Goal: Information Seeking & Learning: Check status

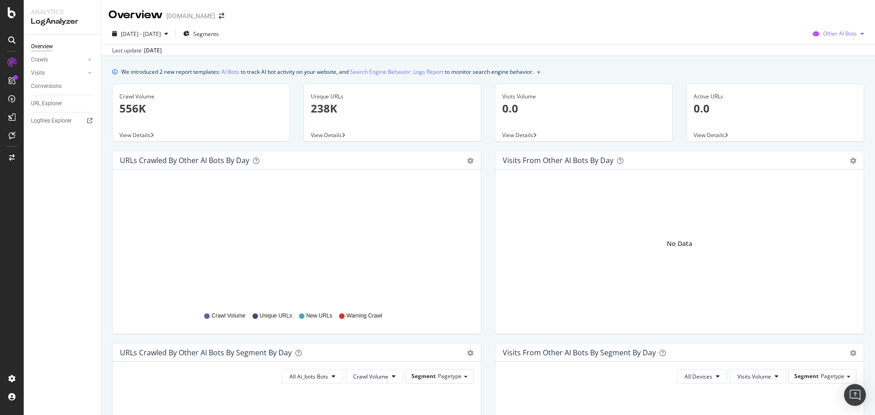
click at [830, 33] on span "Other AI Bots" at bounding box center [840, 34] width 34 height 8
click at [835, 84] on span "OpenAI" at bounding box center [842, 86] width 36 height 8
